Goal: Task Accomplishment & Management: Use online tool/utility

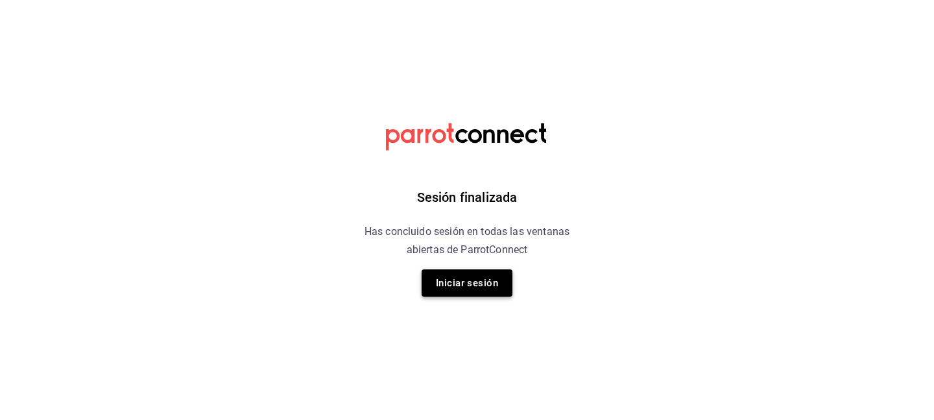
click at [480, 287] on button "Iniciar sesión" at bounding box center [467, 282] width 91 height 27
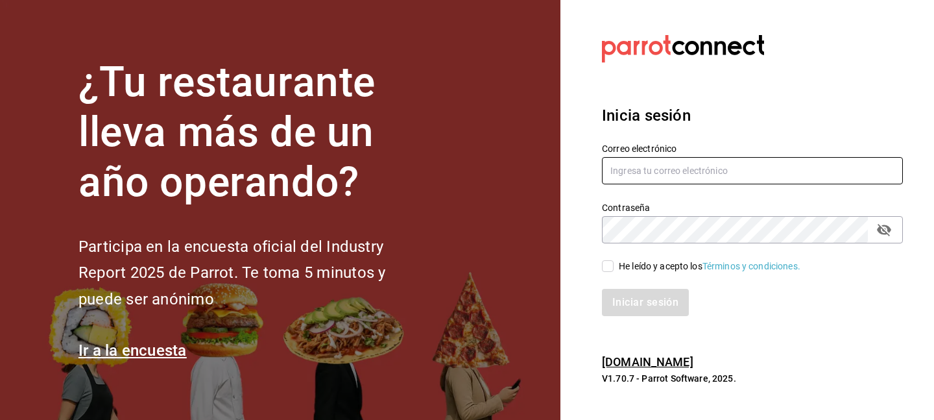
type input "[EMAIL_ADDRESS][DOMAIN_NAME]"
click at [610, 267] on input "He leído y acepto los Términos y condiciones." at bounding box center [608, 266] width 12 height 12
checkbox input "true"
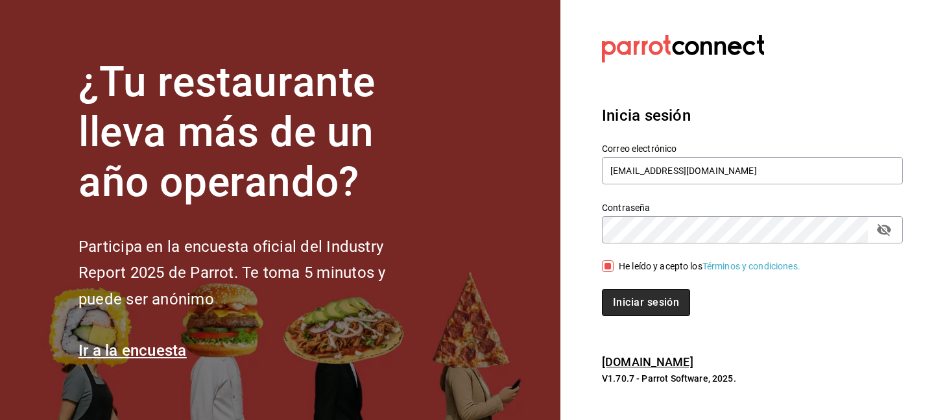
click at [617, 315] on button "Iniciar sesión" at bounding box center [646, 302] width 88 height 27
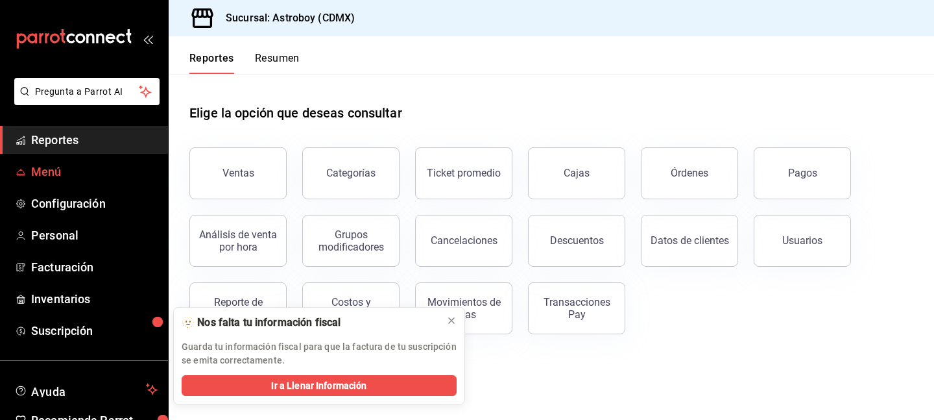
click at [59, 176] on span "Menú" at bounding box center [94, 172] width 126 height 18
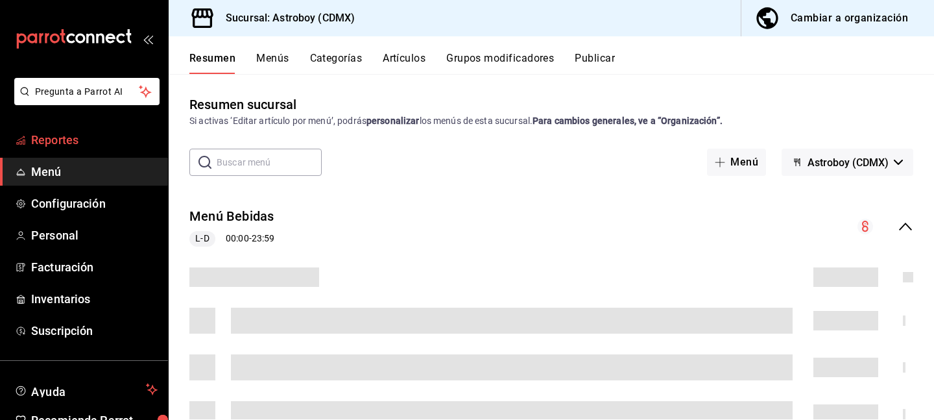
click at [65, 144] on span "Reportes" at bounding box center [94, 140] width 126 height 18
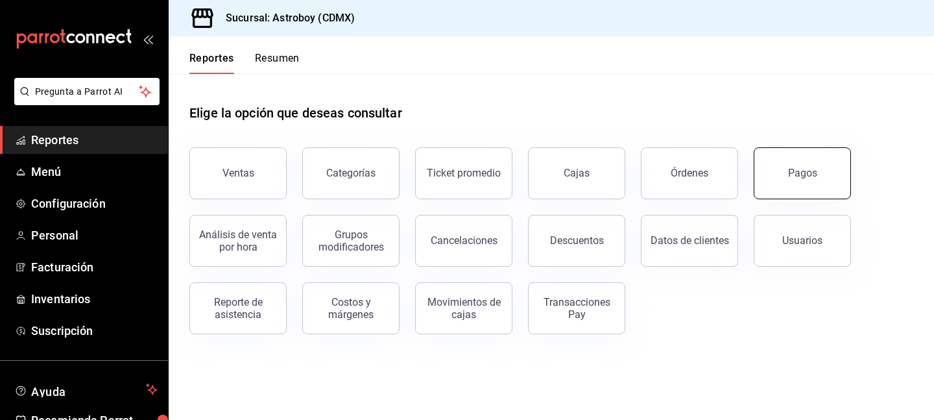
click at [796, 168] on div "Pagos" at bounding box center [802, 173] width 29 height 12
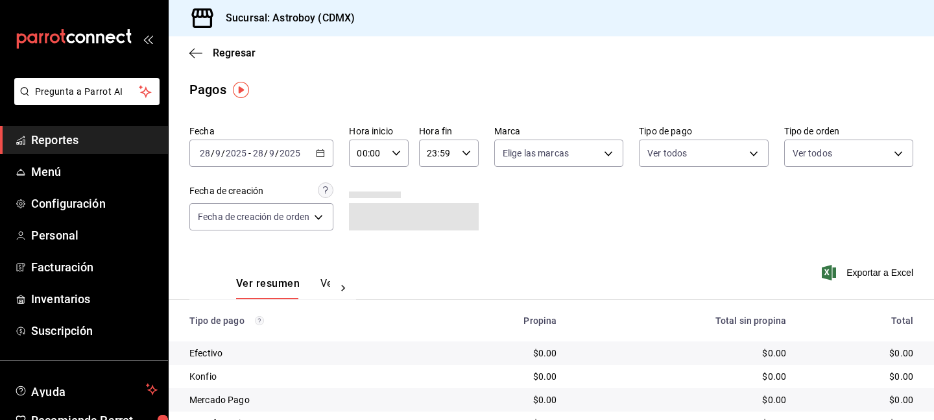
click at [318, 147] on div "[DATE] [DATE] - [DATE] [DATE]" at bounding box center [261, 152] width 144 height 27
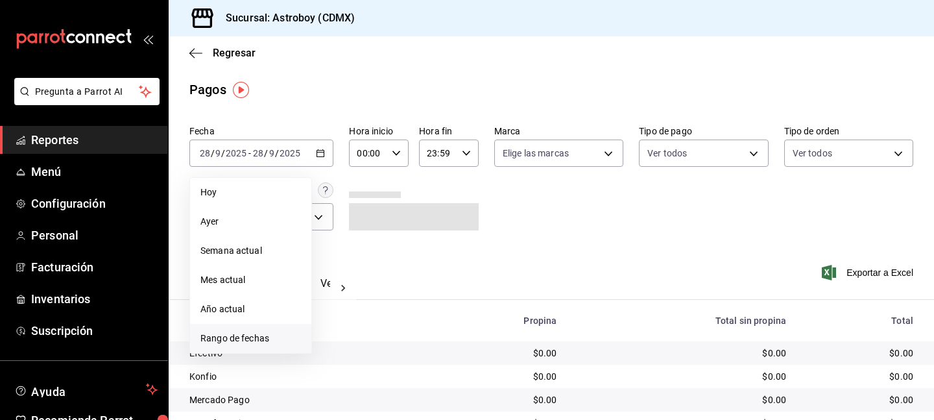
click at [250, 341] on span "Rango de fechas" at bounding box center [250, 338] width 101 height 14
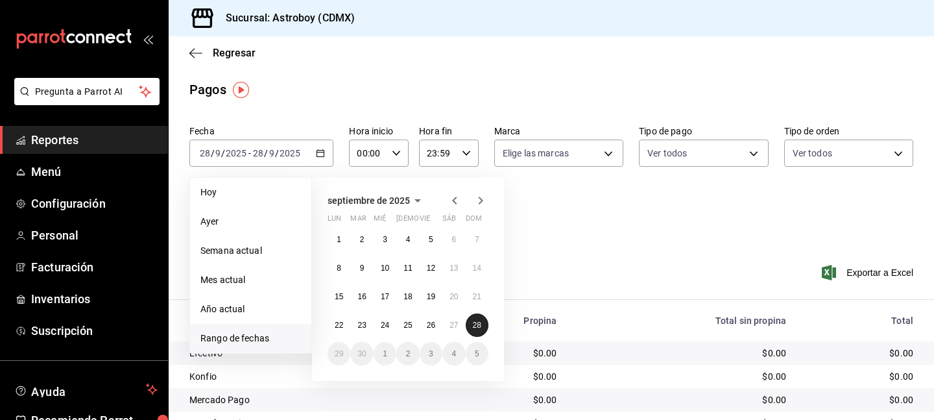
click at [483, 326] on button "28" at bounding box center [477, 324] width 23 height 23
click at [453, 328] on abbr "27" at bounding box center [453, 324] width 8 height 9
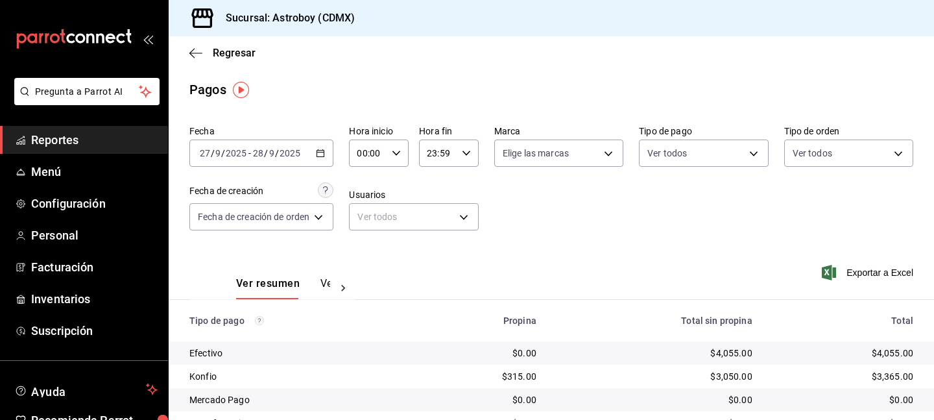
click at [394, 150] on icon "button" at bounding box center [396, 153] width 9 height 9
click at [366, 208] on span "12" at bounding box center [365, 213] width 9 height 10
type input "12:00"
click at [470, 153] on div at bounding box center [467, 210] width 934 height 420
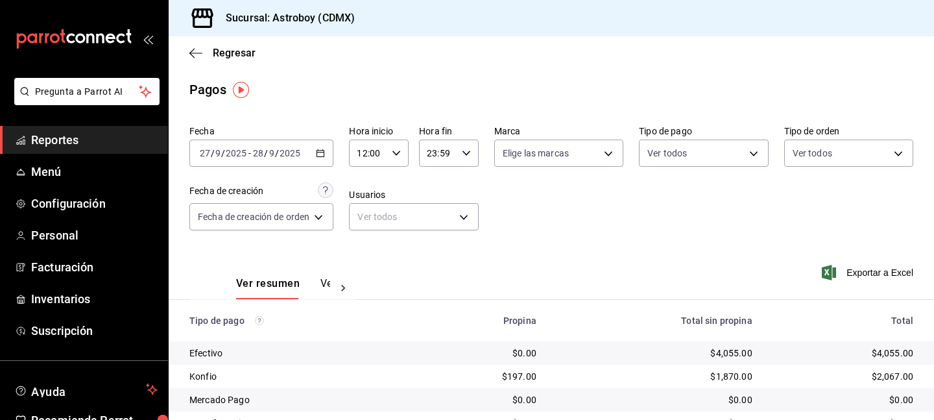
click at [468, 151] on icon "button" at bounding box center [466, 153] width 9 height 9
click at [517, 232] on div at bounding box center [467, 210] width 934 height 420
click at [864, 265] on span "Exportar a Excel" at bounding box center [868, 273] width 89 height 16
